Goal: Task Accomplishment & Management: Manage account settings

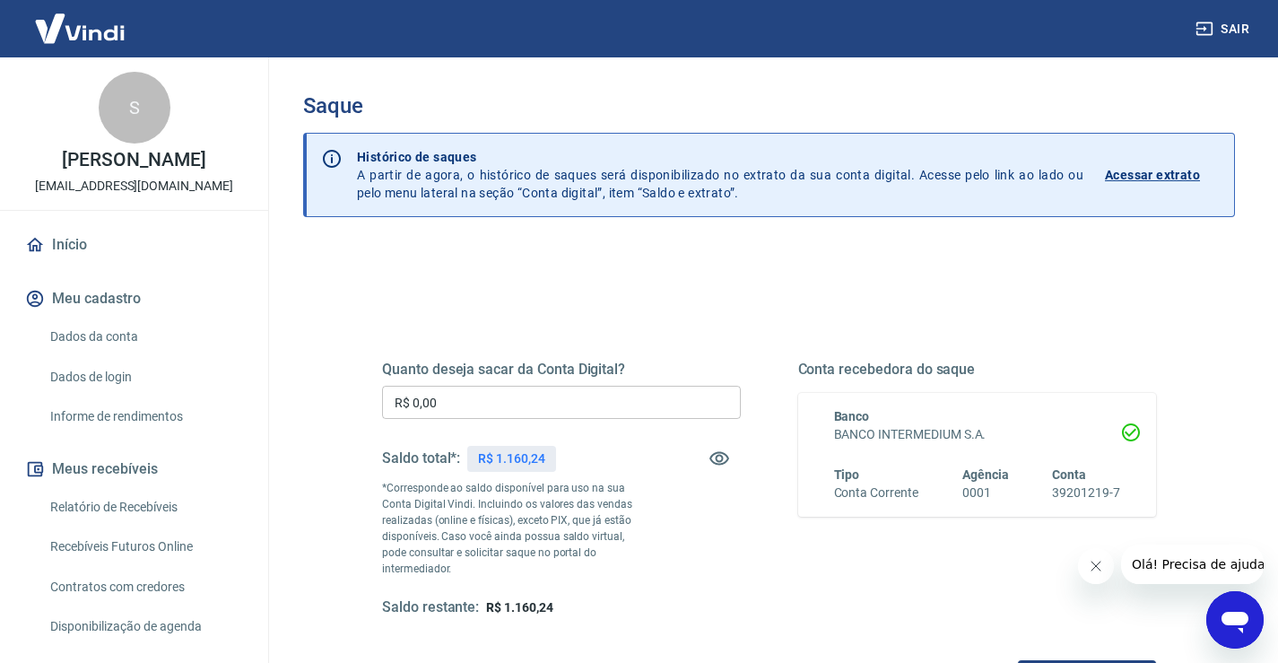
scroll to position [90, 0]
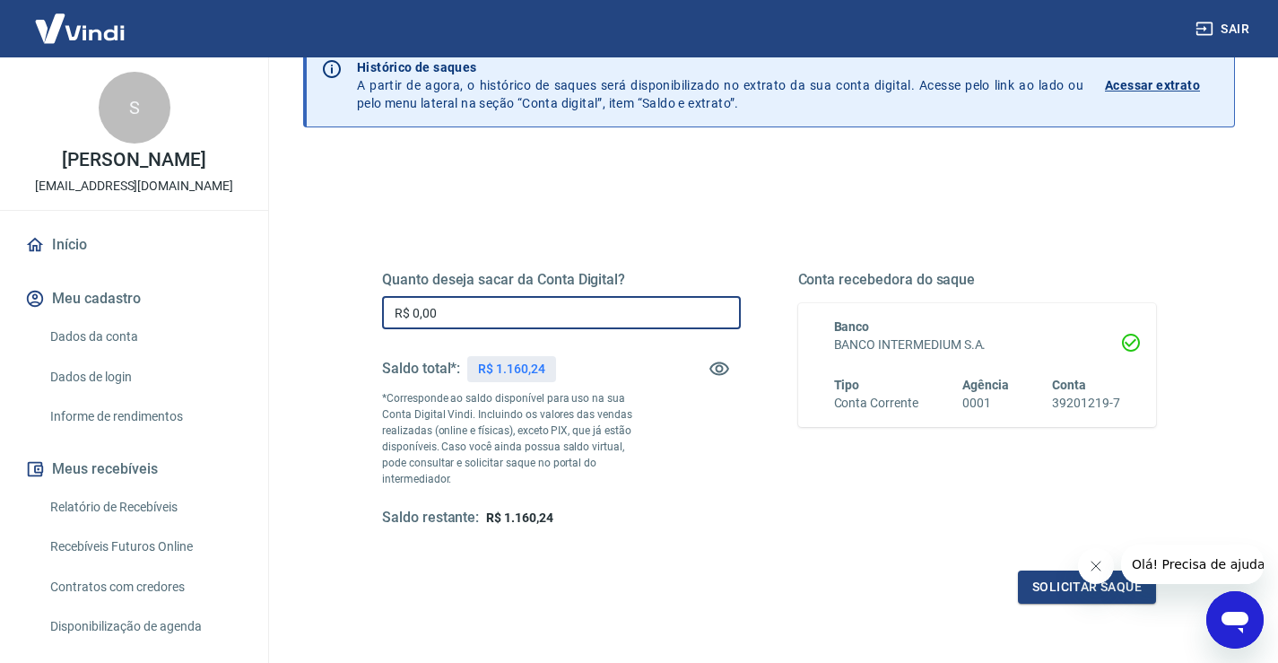
click at [461, 304] on input "R$ 0,00" at bounding box center [561, 312] width 359 height 33
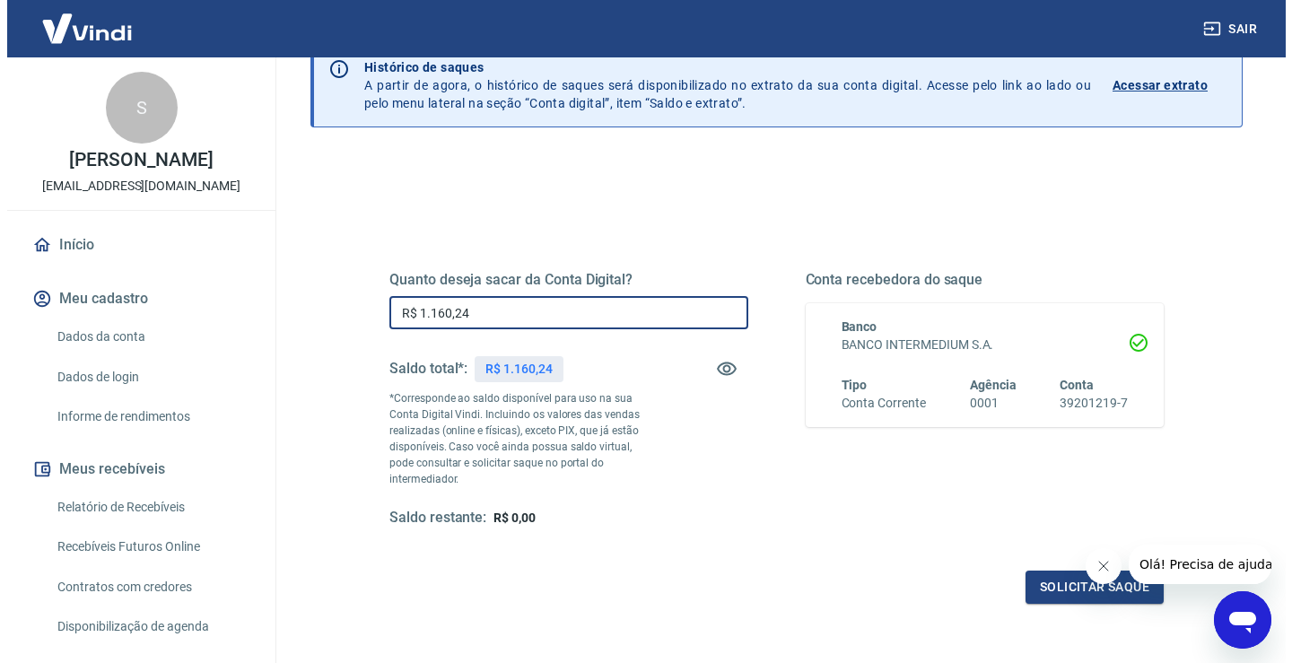
scroll to position [179, 0]
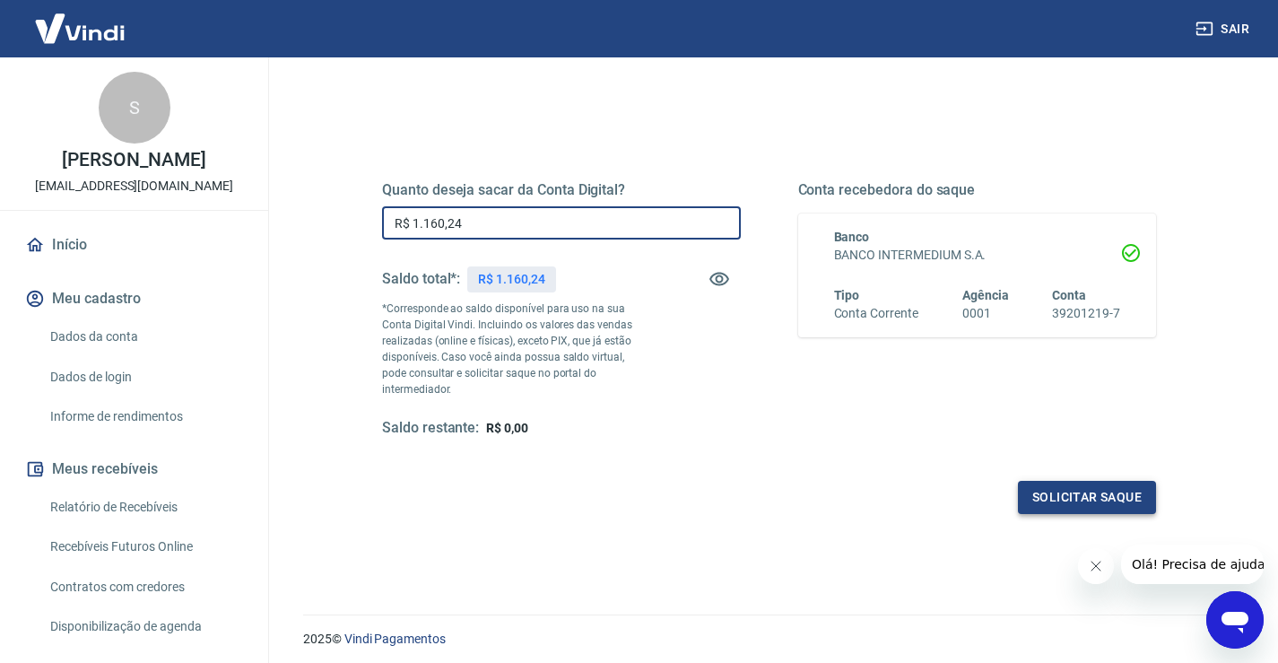
type input "R$ 1.160,24"
click at [1096, 491] on button "Solicitar saque" at bounding box center [1087, 497] width 138 height 33
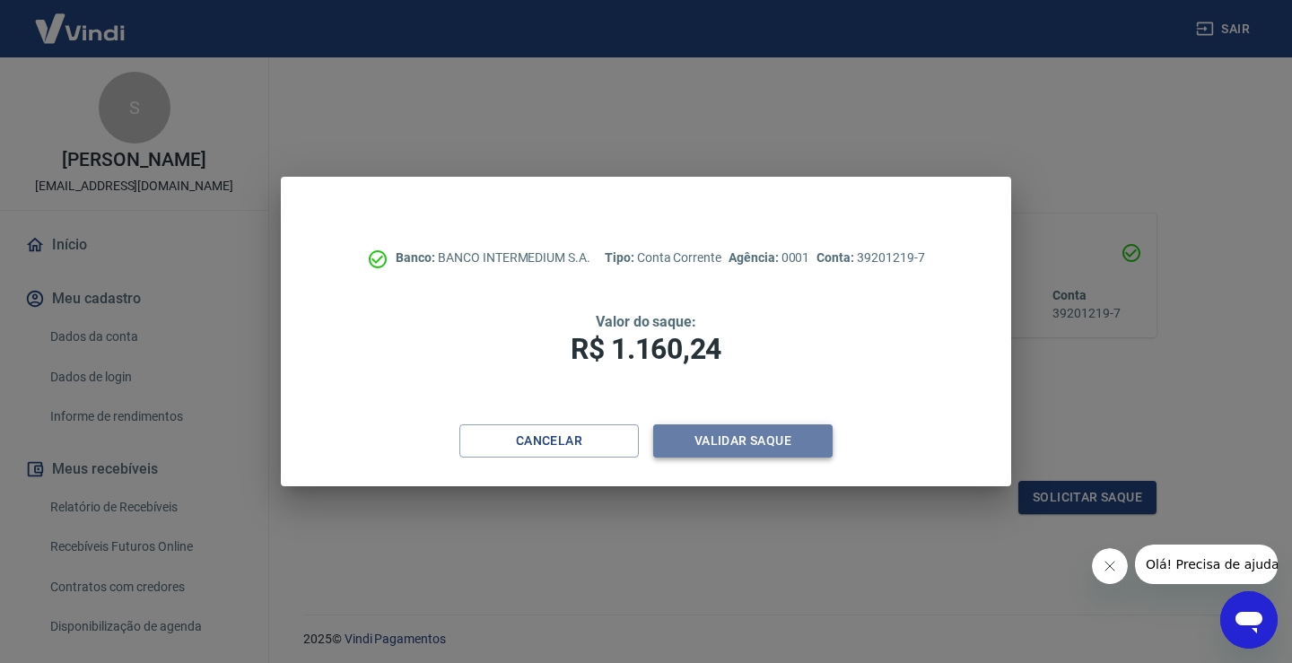
click at [794, 443] on button "Validar saque" at bounding box center [742, 440] width 179 height 33
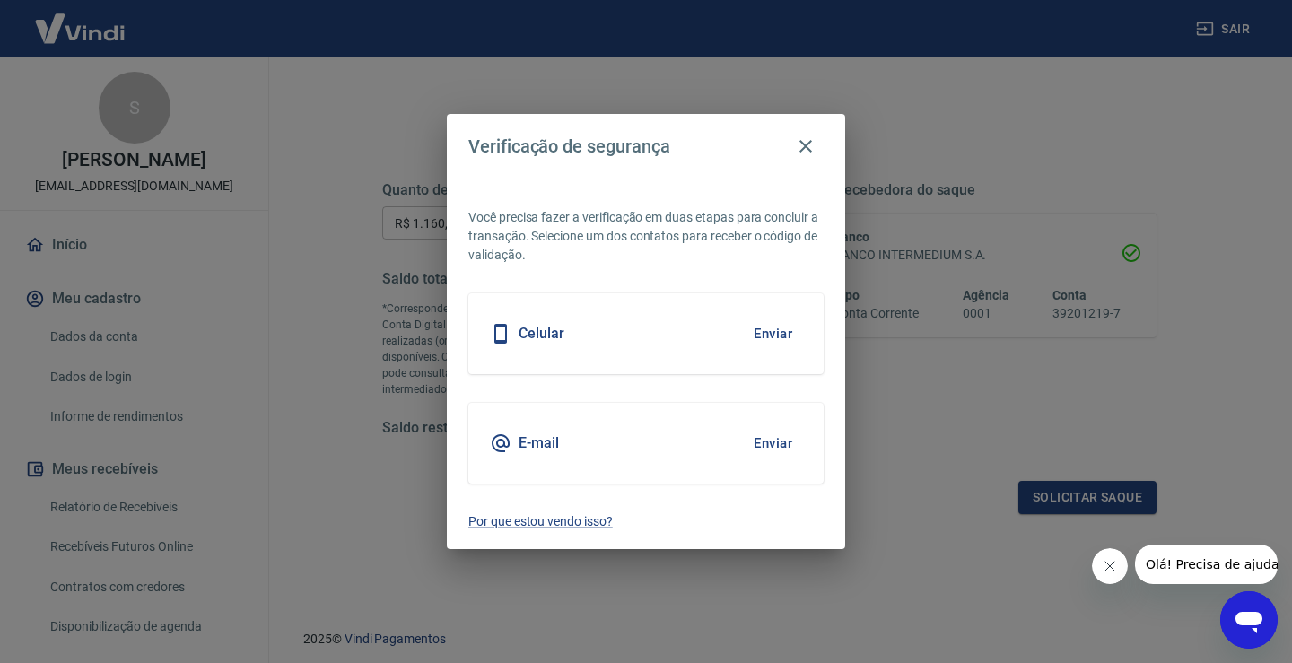
click at [754, 318] on button "Enviar" at bounding box center [773, 334] width 58 height 38
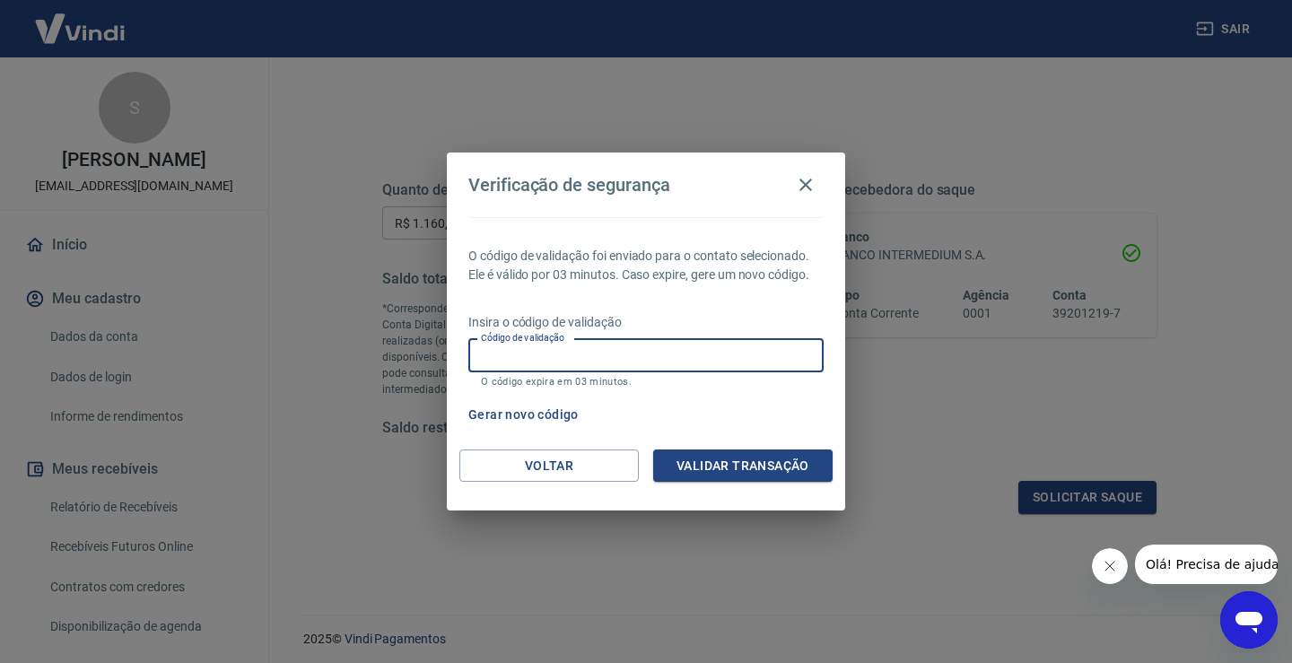
click at [613, 340] on input "Código de validação" at bounding box center [645, 355] width 355 height 33
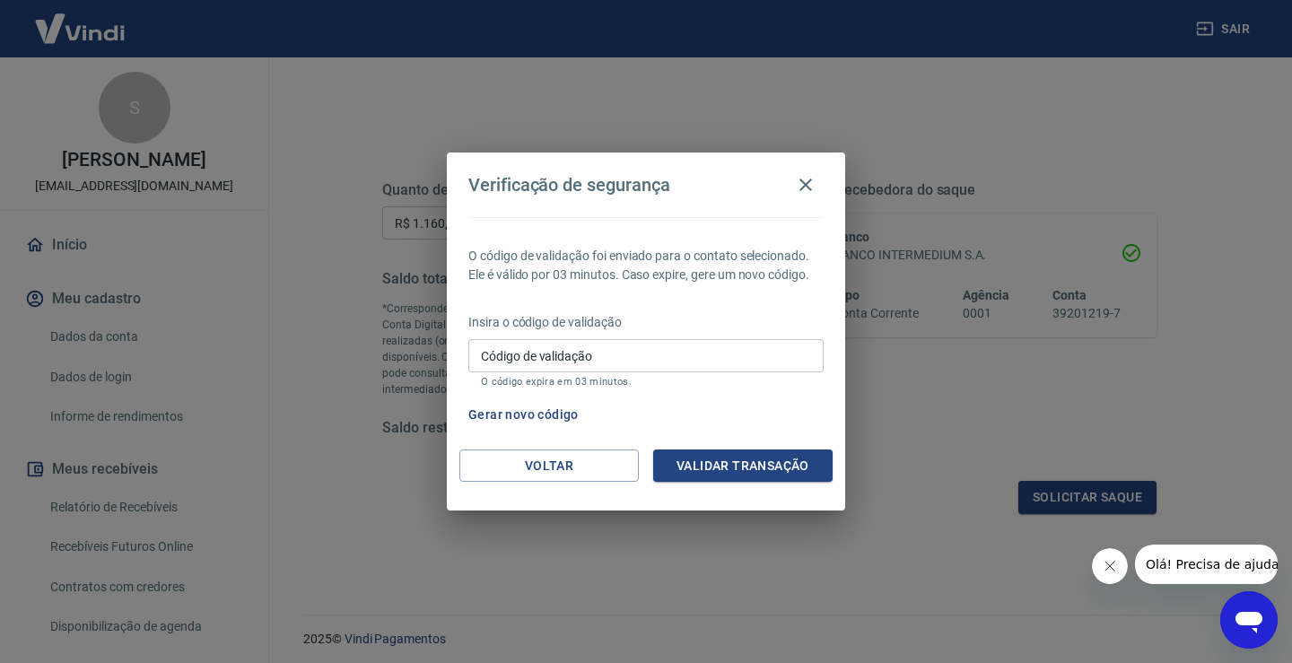
click at [788, 397] on div "O código de validação foi enviado para o contato selecionado. Ele é válido por …" at bounding box center [646, 333] width 398 height 232
click at [692, 354] on input "Código de validação" at bounding box center [645, 355] width 355 height 33
click at [827, 584] on div "Verificação de segurança O código de validação foi enviado para o contato selec…" at bounding box center [646, 331] width 1292 height 663
click at [538, 408] on button "Gerar novo código" at bounding box center [523, 414] width 125 height 33
click at [598, 361] on input "Código de validação" at bounding box center [645, 355] width 355 height 33
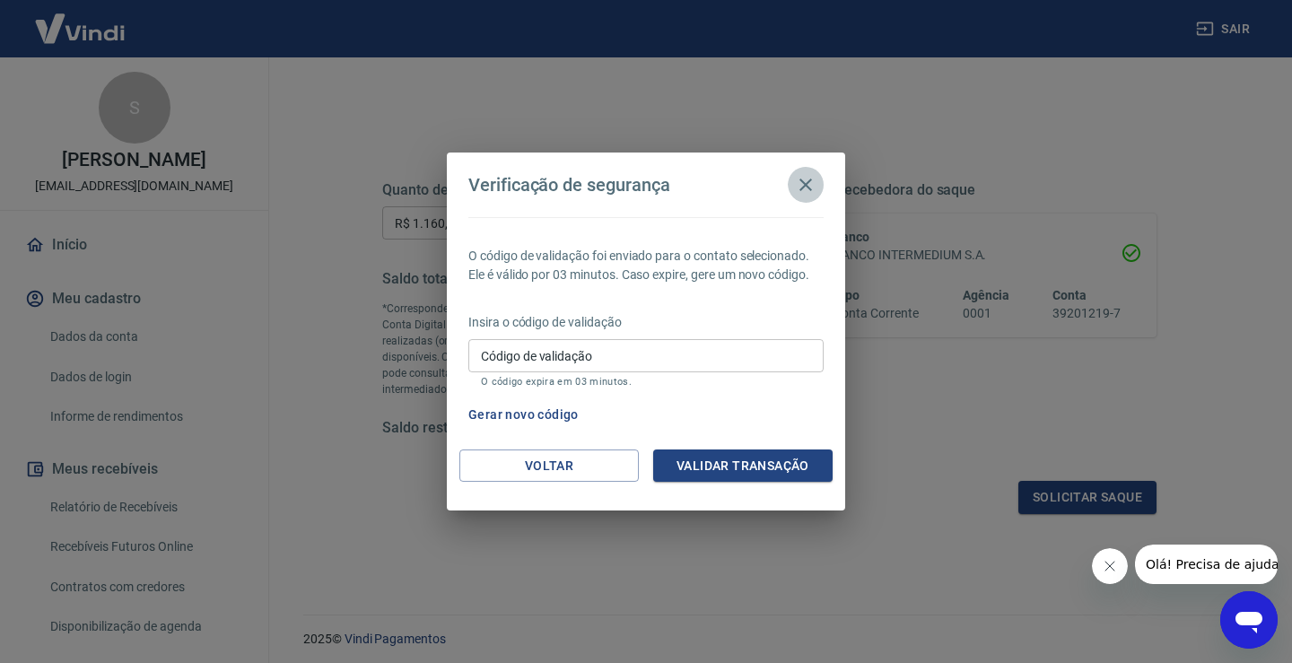
click at [808, 185] on icon "button" at bounding box center [806, 185] width 22 height 22
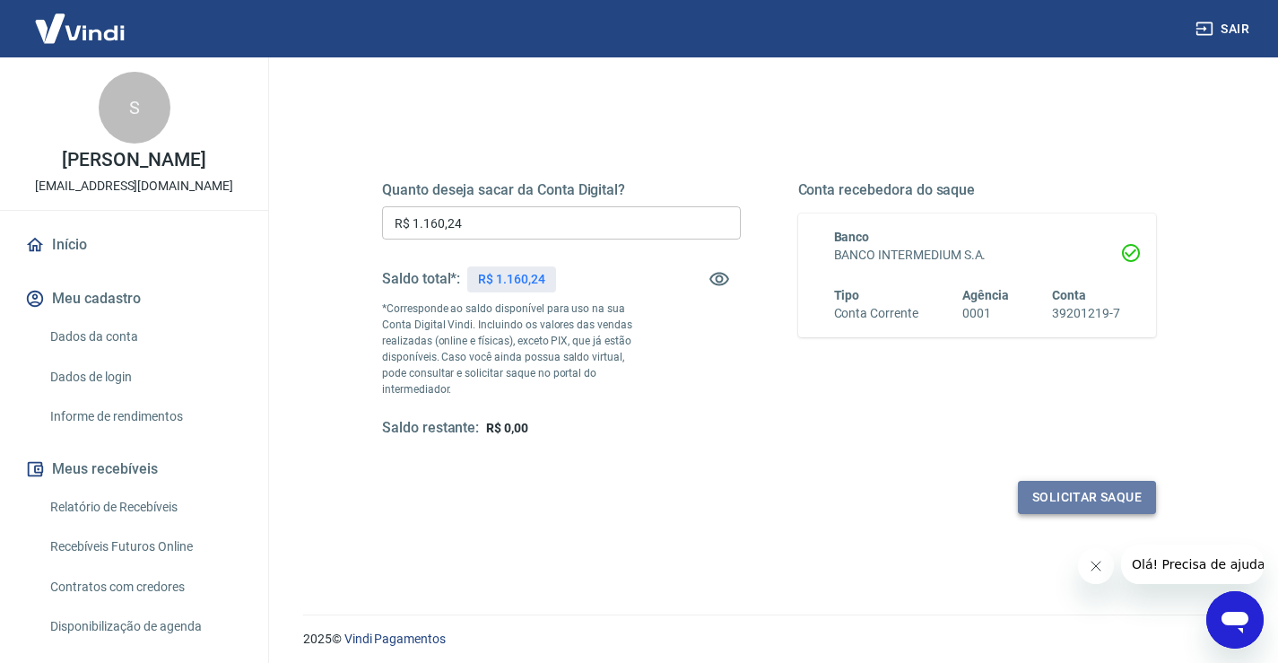
click at [1053, 482] on button "Solicitar saque" at bounding box center [1087, 497] width 138 height 33
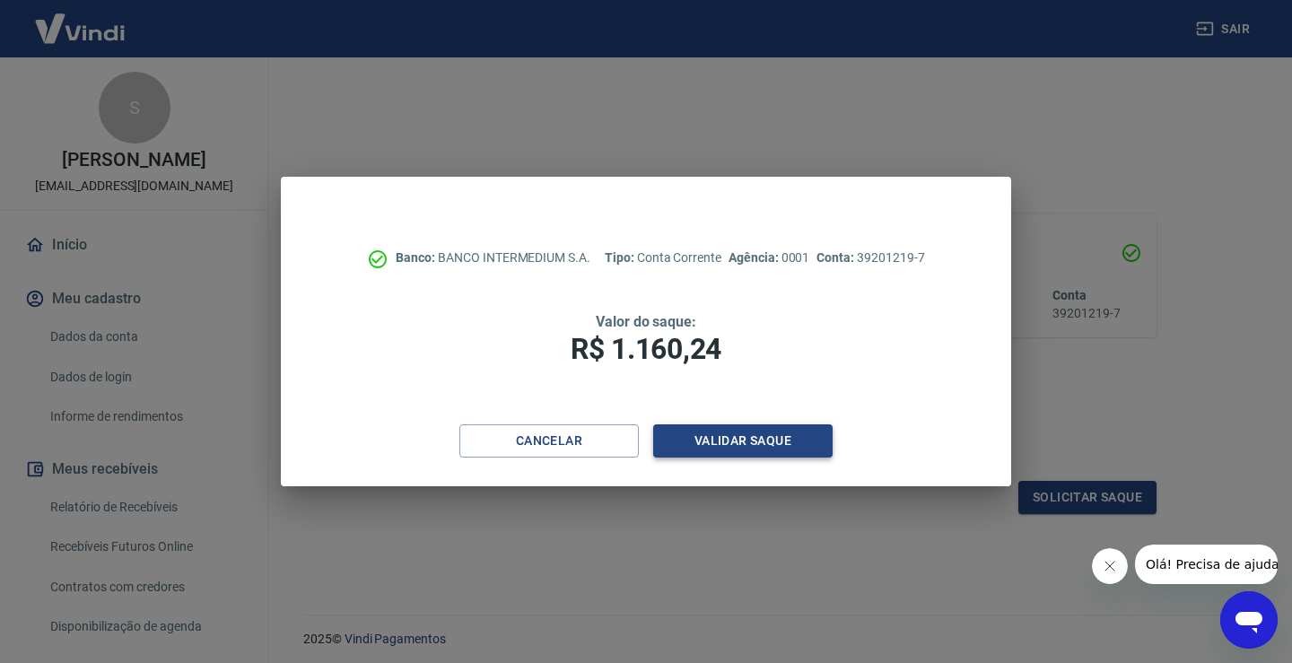
click at [736, 448] on button "Validar saque" at bounding box center [742, 440] width 179 height 33
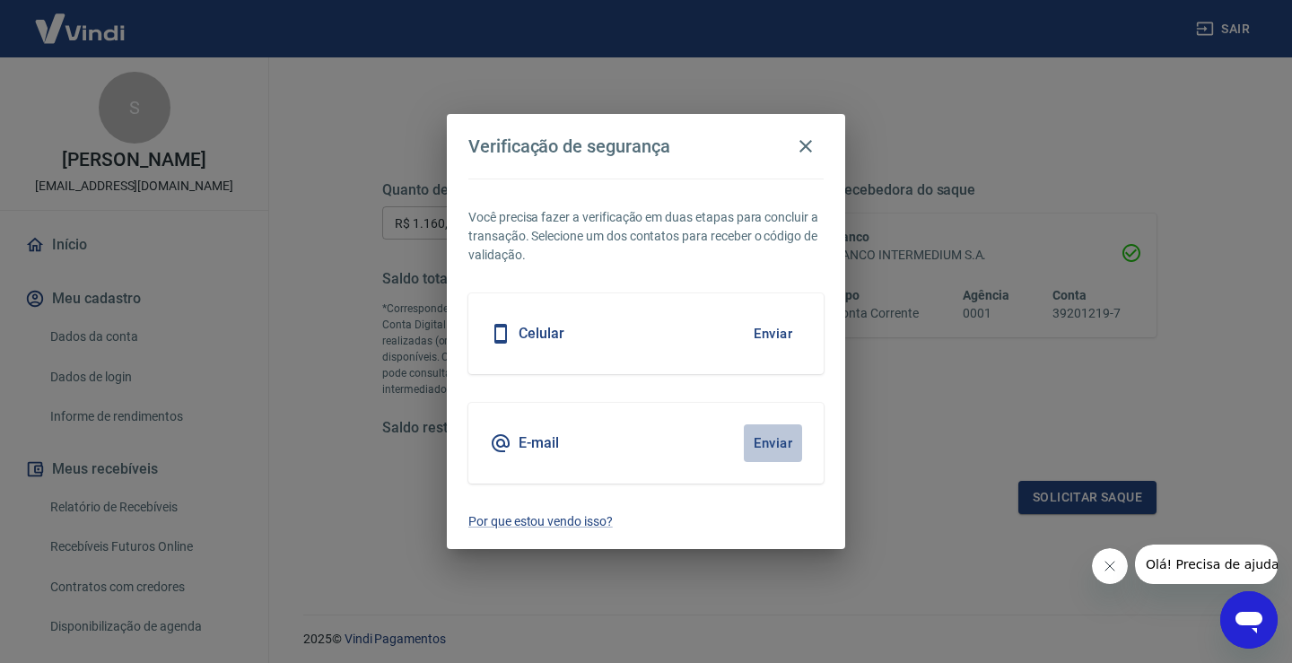
click at [775, 441] on button "Enviar" at bounding box center [773, 443] width 58 height 38
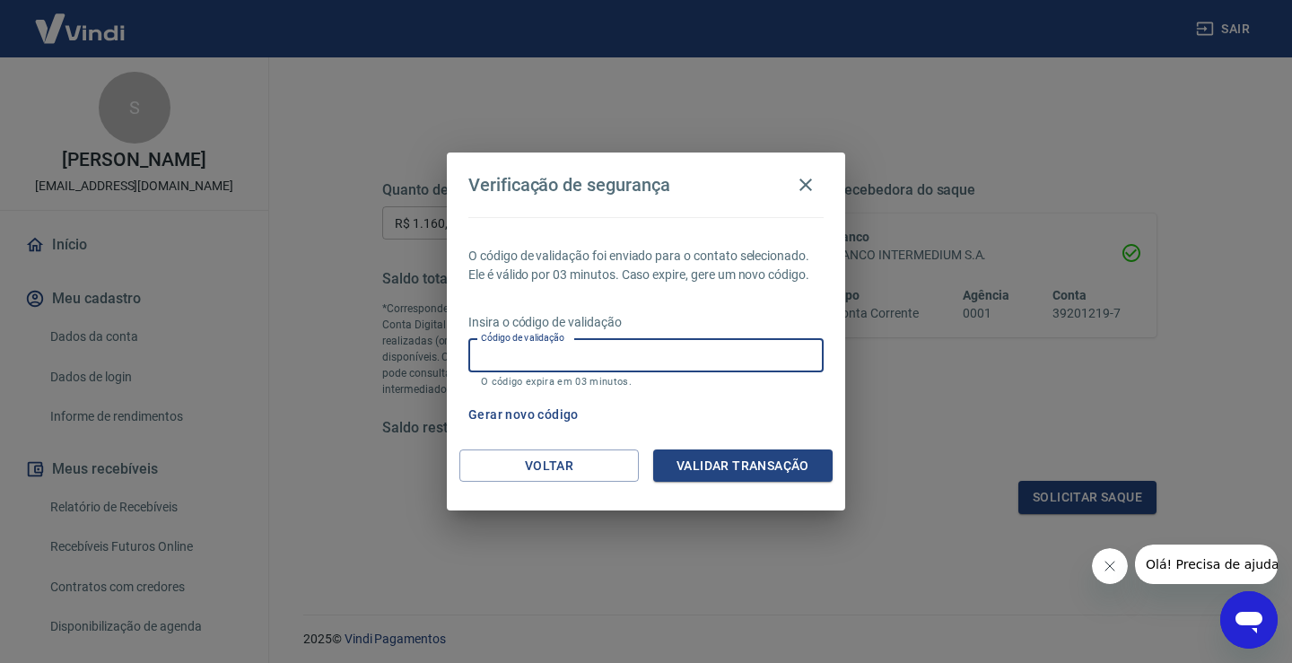
paste input "505230"
type input "505230"
click at [789, 468] on button "Validar transação" at bounding box center [742, 465] width 179 height 33
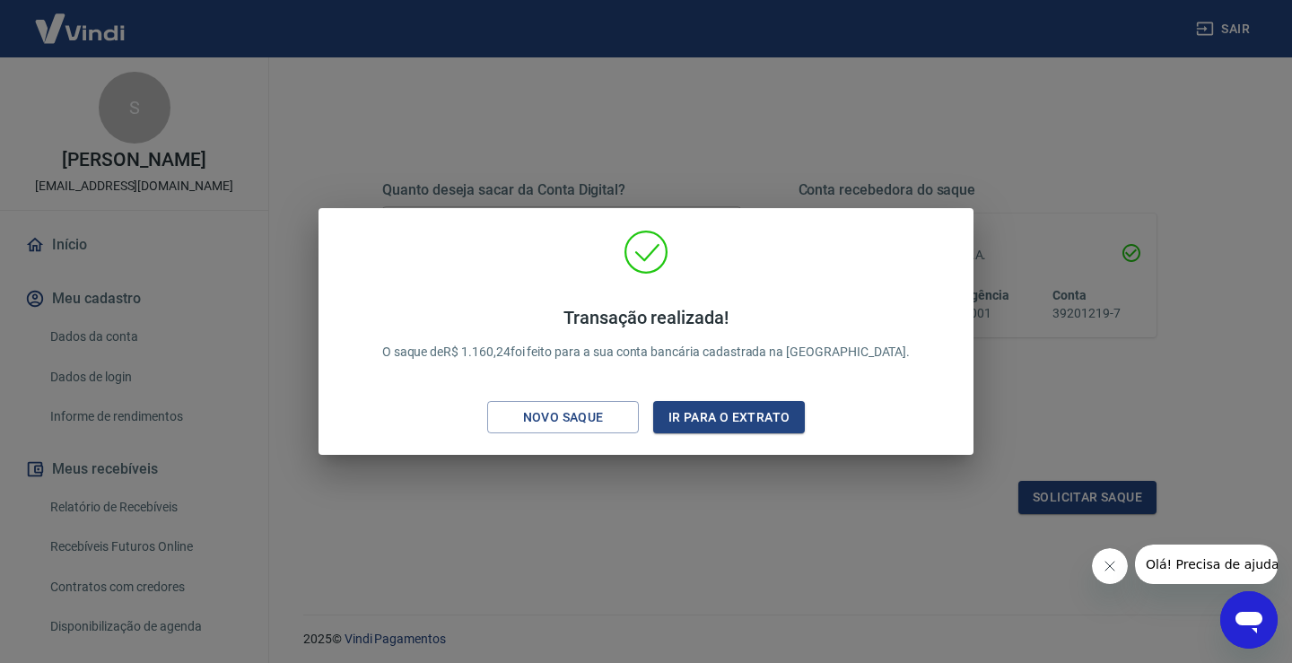
click at [1045, 141] on div "Transação realizada! O saque de R$ 1.160,24 foi feito para a sua conta bancária…" at bounding box center [646, 331] width 1292 height 663
